Goal: Task Accomplishment & Management: Use online tool/utility

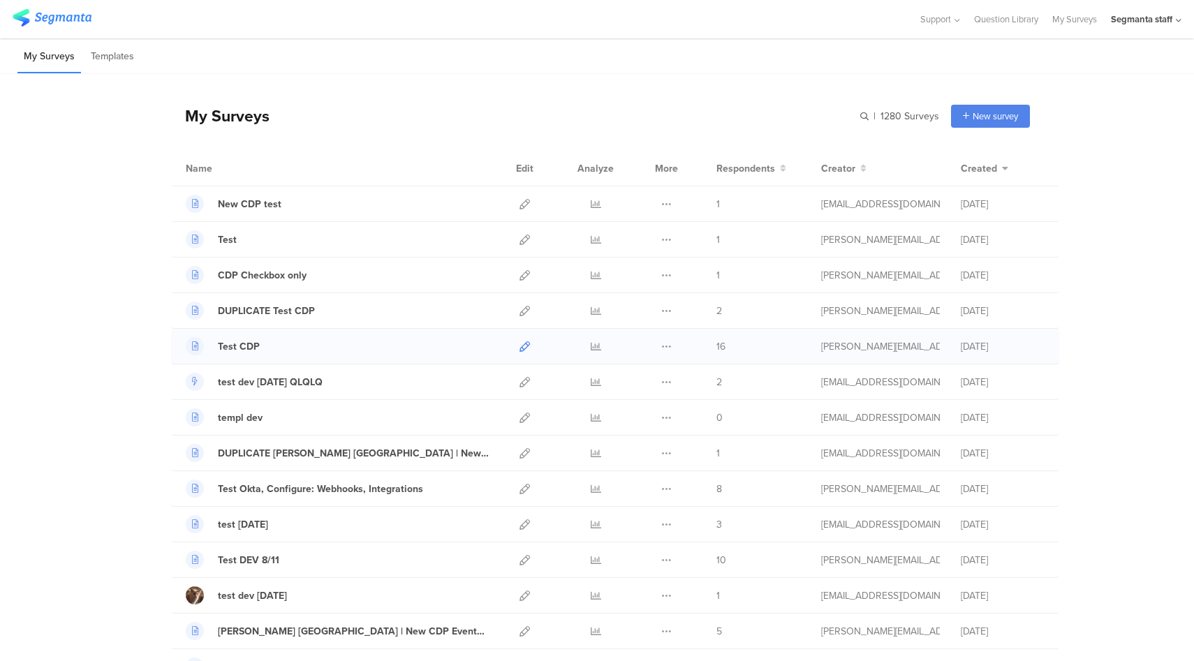
click at [521, 345] on icon at bounding box center [524, 346] width 10 height 10
click at [519, 206] on icon at bounding box center [524, 204] width 10 height 10
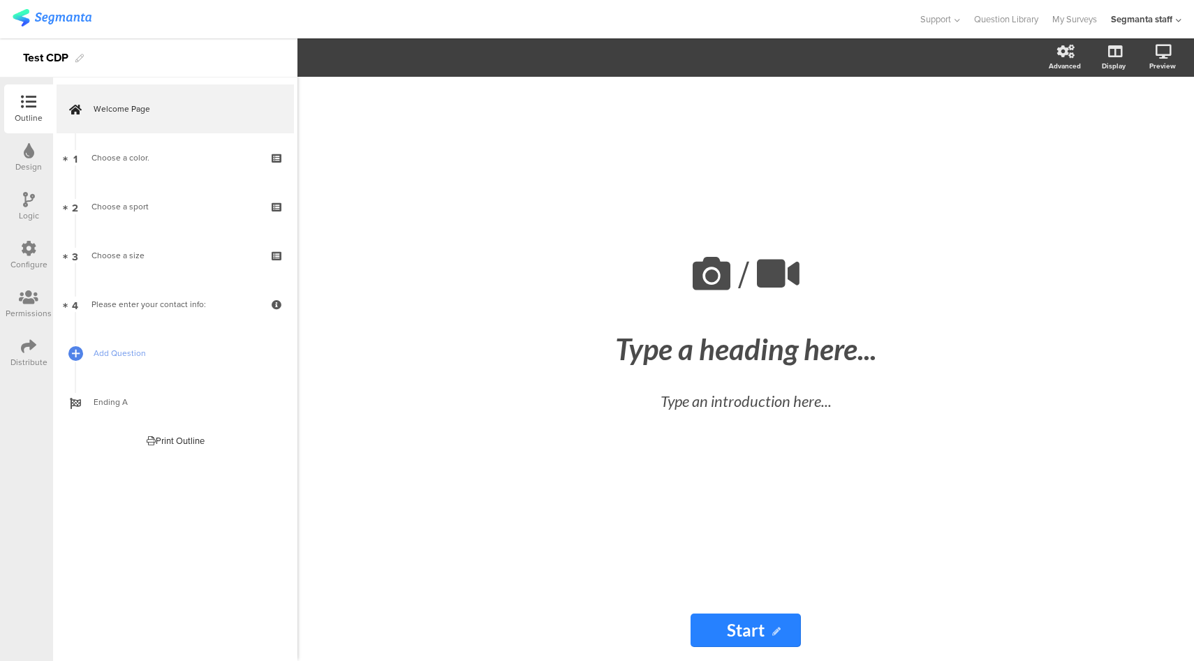
click at [33, 257] on div at bounding box center [28, 249] width 15 height 17
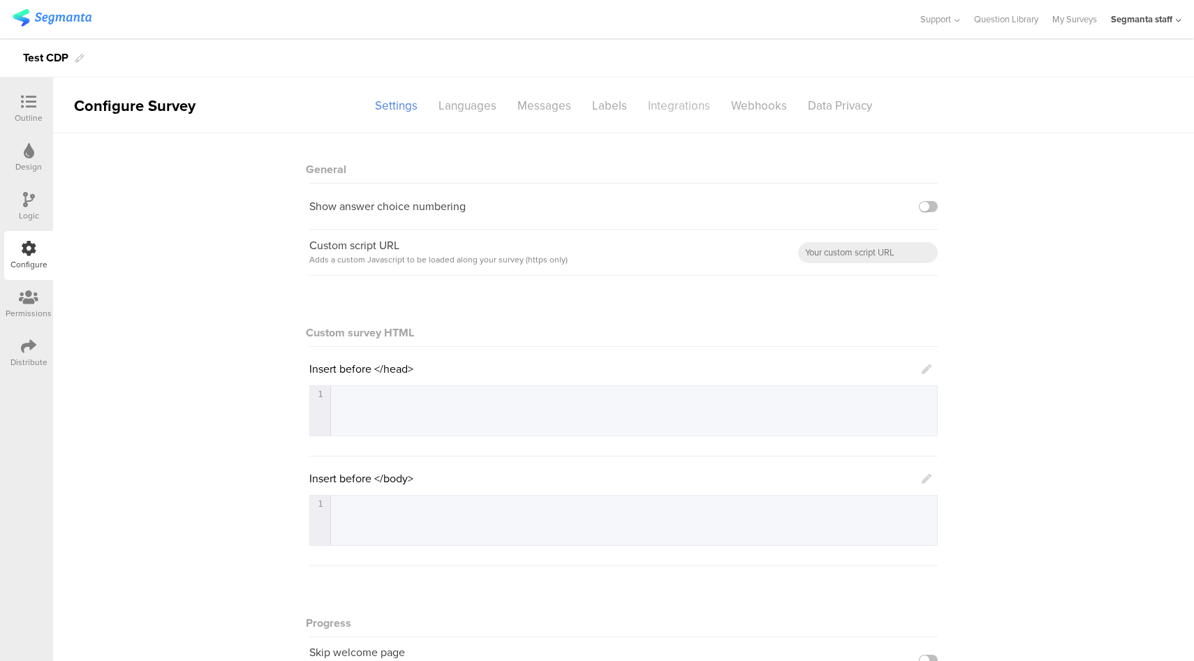
click at [683, 103] on div "Integrations" at bounding box center [678, 106] width 83 height 24
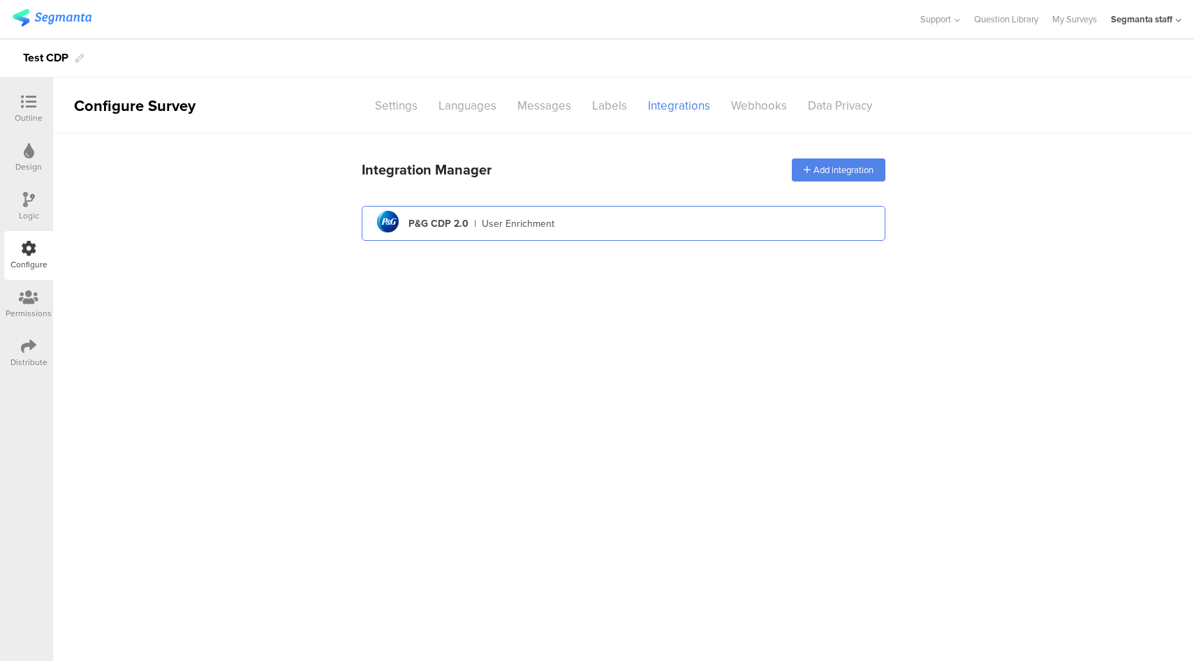
click at [642, 221] on div "pg logo P&G CDP 2.0 | User Enrichment" at bounding box center [623, 224] width 501 height 34
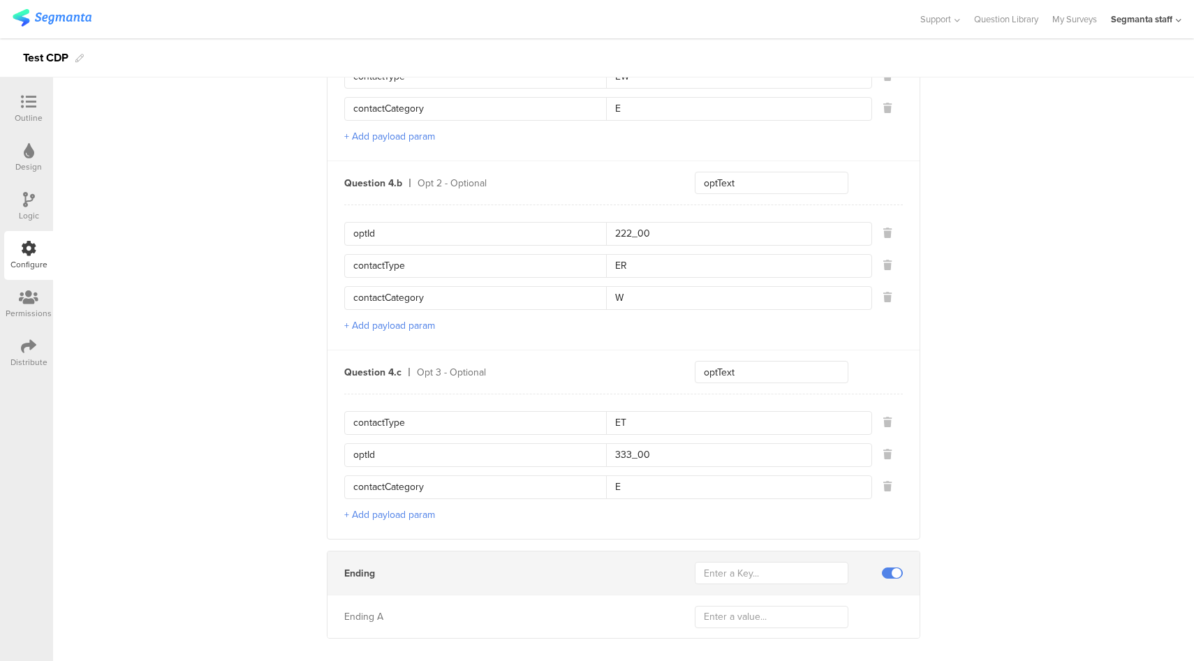
scroll to position [1280, 0]
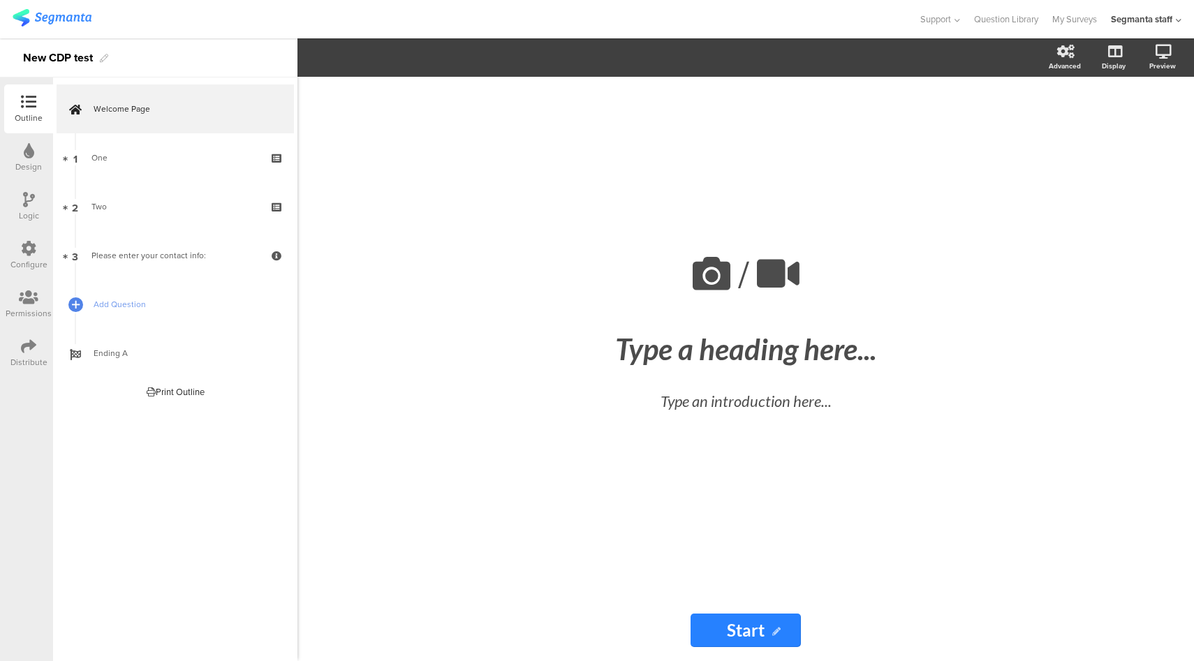
click at [35, 254] on icon at bounding box center [28, 248] width 15 height 15
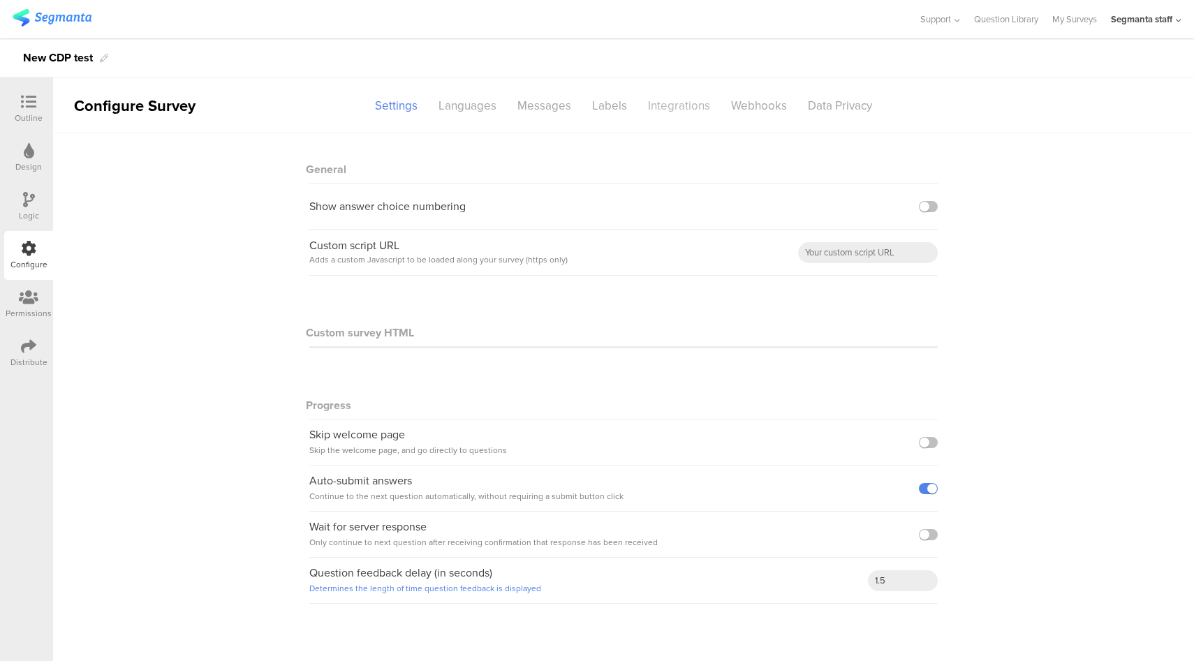
click at [660, 112] on div "Integrations" at bounding box center [678, 106] width 83 height 24
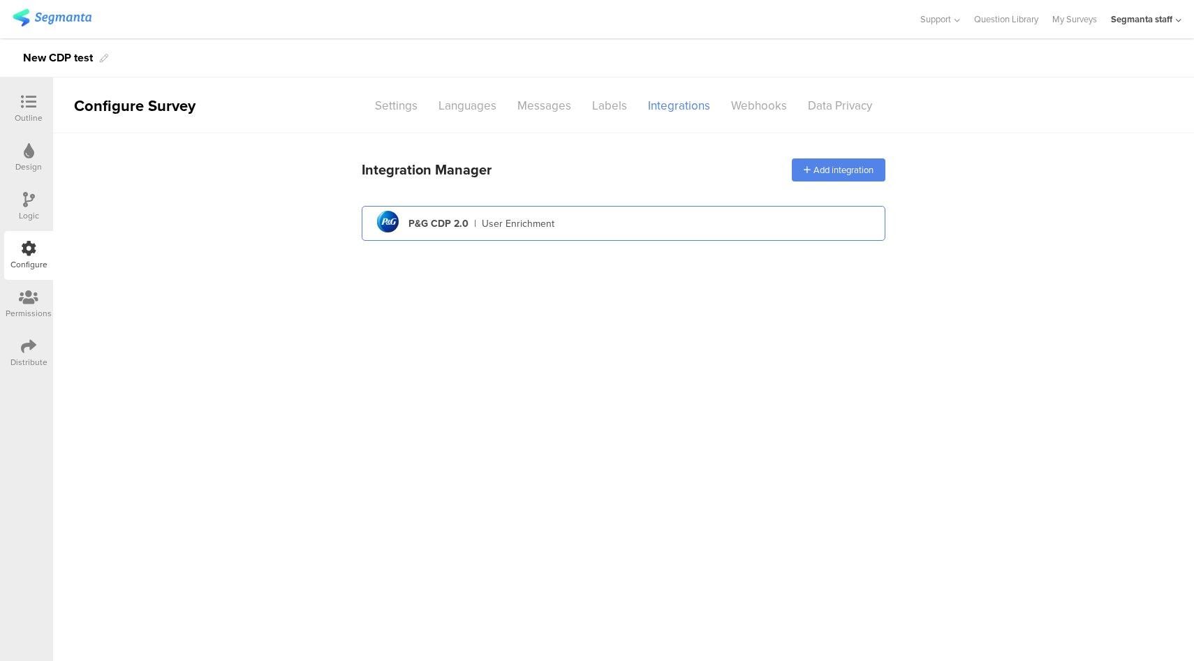
click at [697, 221] on div "pg logo P&G CDP 2.0 | User Enrichment" at bounding box center [623, 224] width 501 height 34
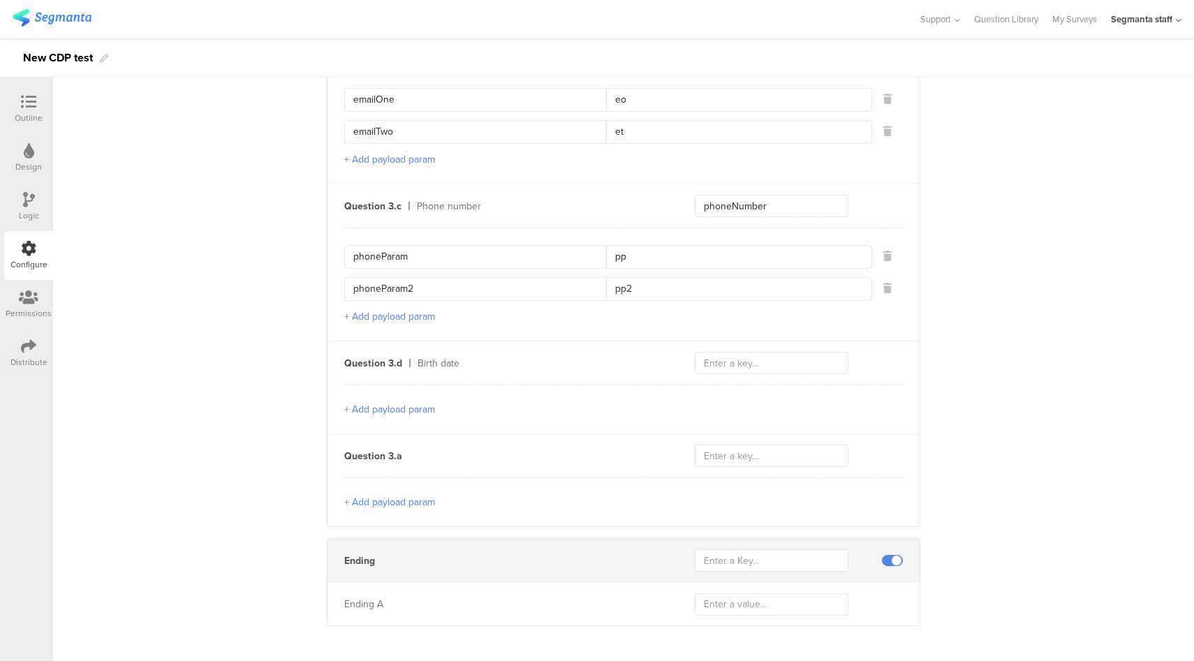
scroll to position [772, 0]
